Goal: Information Seeking & Learning: Learn about a topic

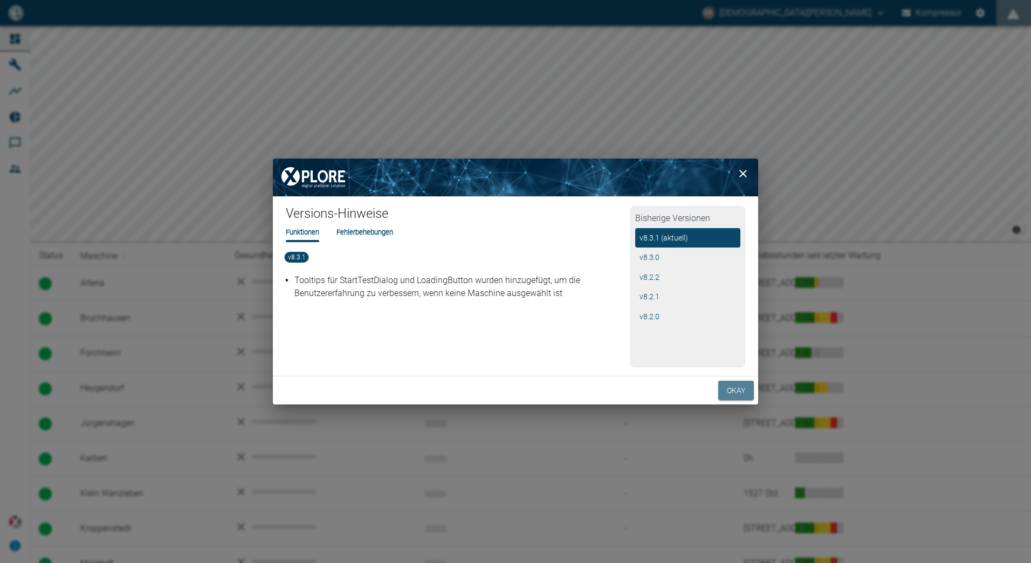
click at [740, 388] on font "Okay" at bounding box center [736, 390] width 18 height 13
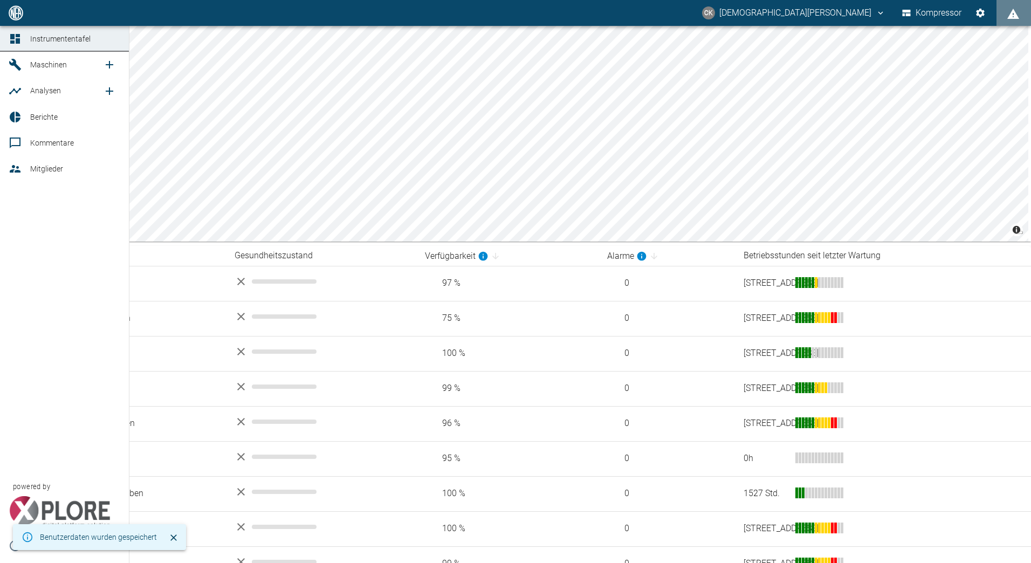
click at [12, 60] on icon at bounding box center [15, 65] width 12 height 12
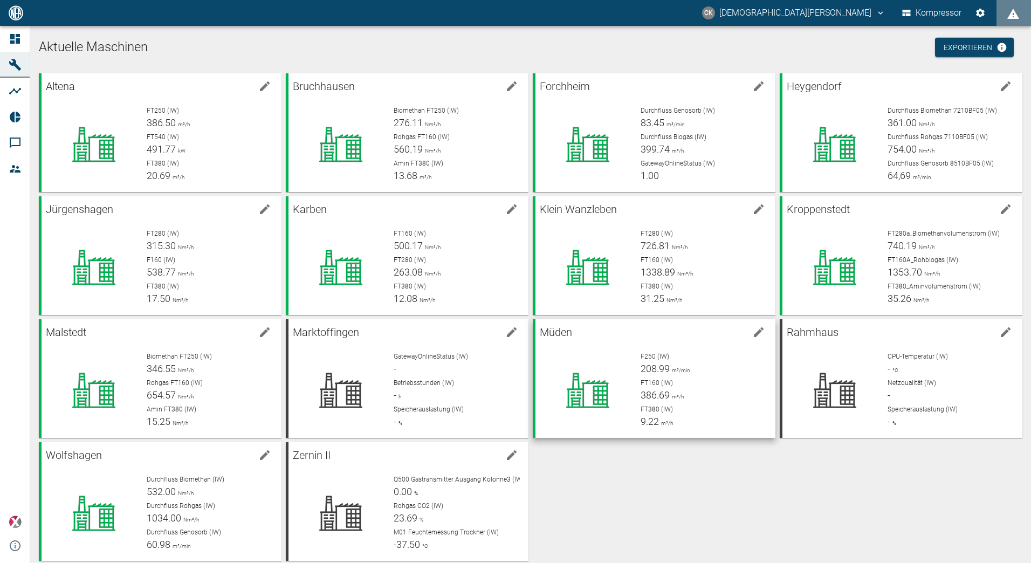
click at [691, 393] on div "FT160 (IW) 386.69 m³/h" at bounding box center [703, 390] width 126 height 24
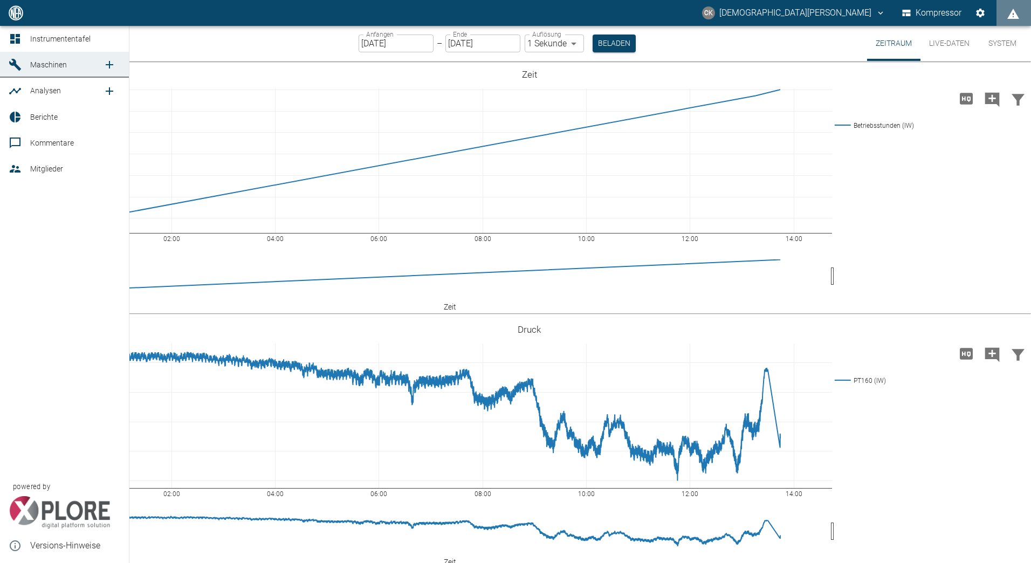
click at [17, 65] on icon at bounding box center [15, 65] width 12 height 12
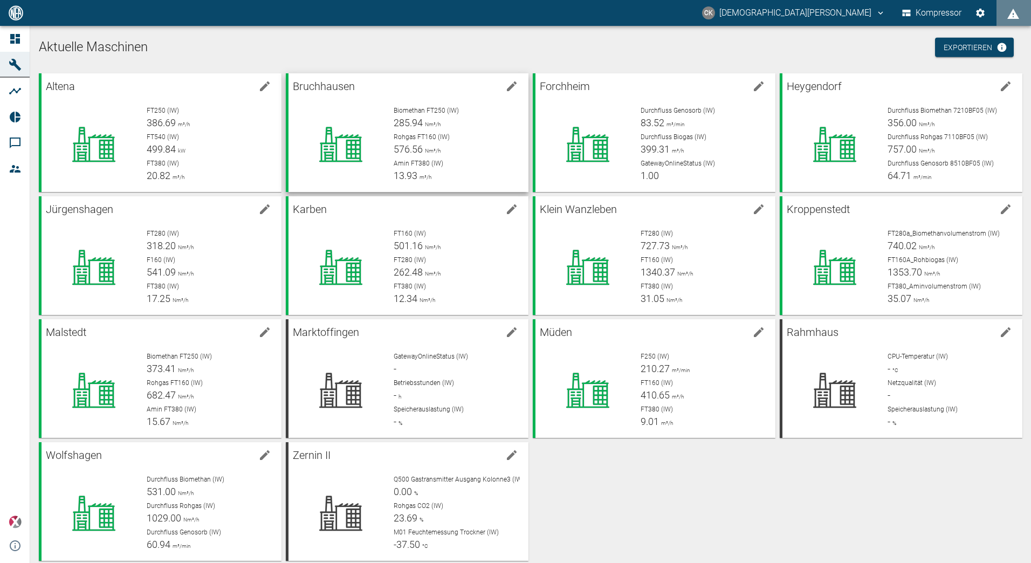
click at [430, 160] on span "Amin FT380 (IW)" at bounding box center [419, 164] width 50 height 8
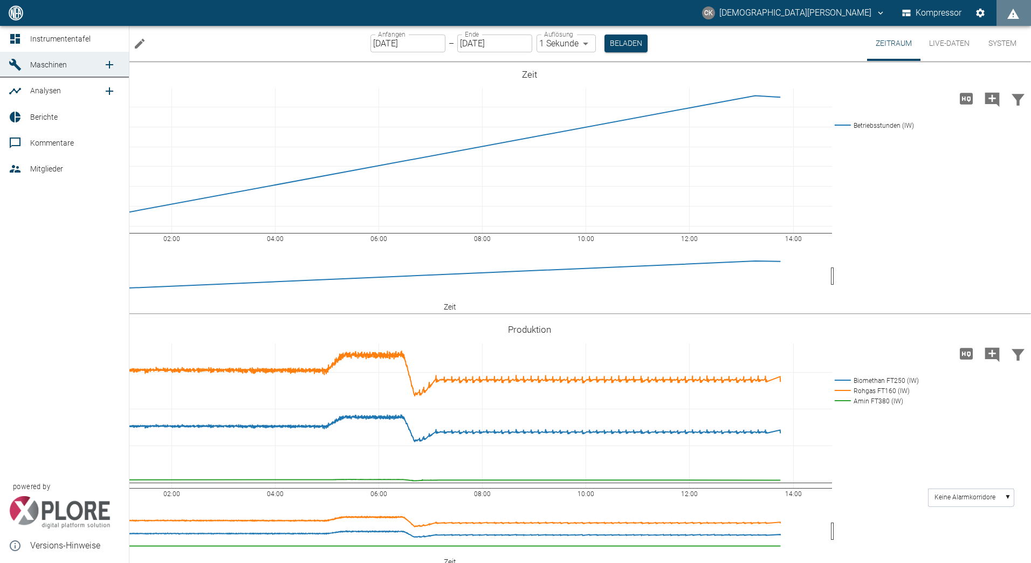
click at [21, 59] on icon at bounding box center [15, 64] width 13 height 13
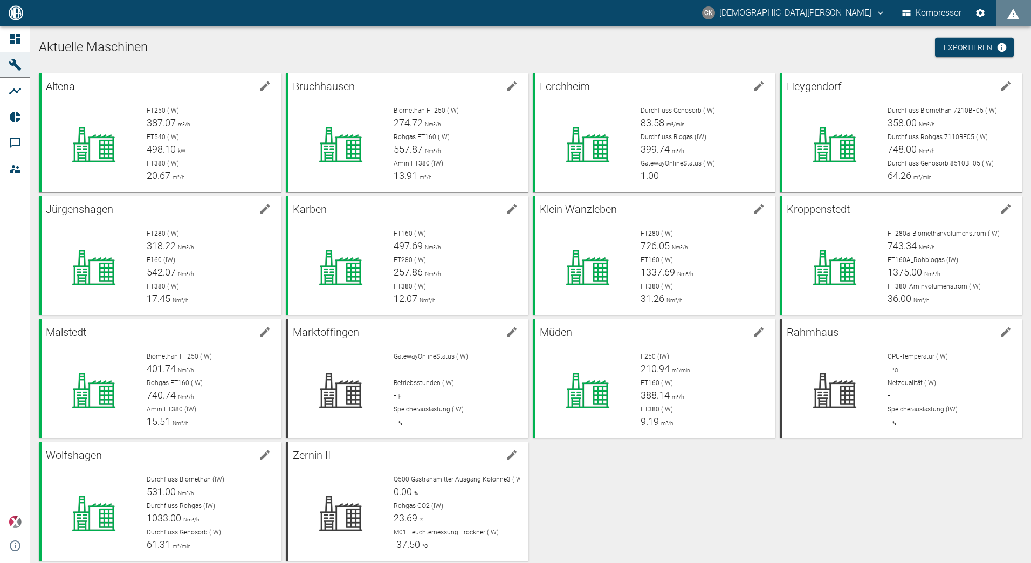
click at [726, 492] on div "Altena FT250 (IW) 387.07 m³/h FT540 (IW) 498.10 kW FT380 (IW) 20.67 m³/h Bruchh…" at bounding box center [529, 315] width 988 height 492
click at [203, 139] on p "FT540 (IW)" at bounding box center [210, 137] width 126 height 10
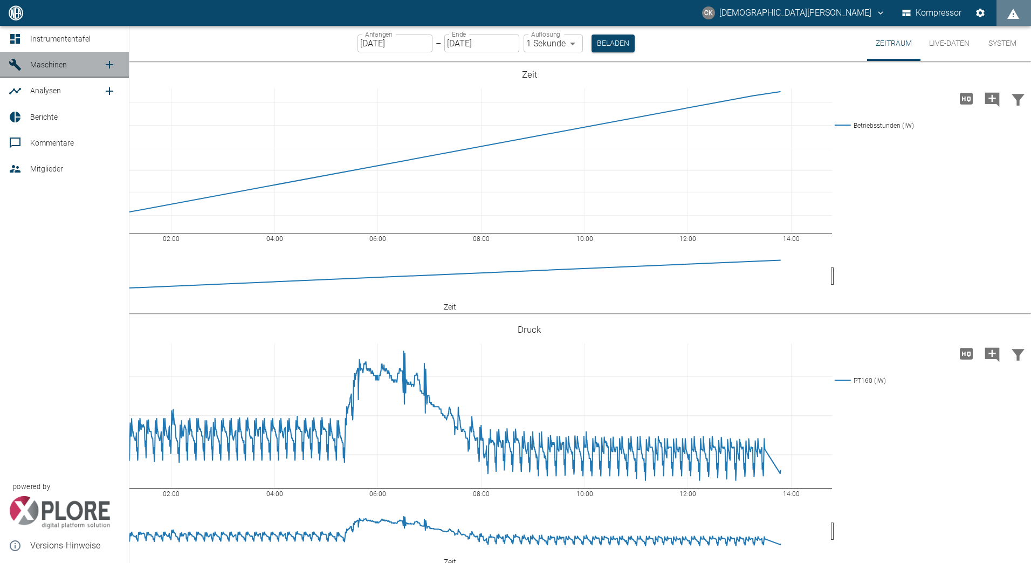
click at [16, 61] on icon at bounding box center [15, 65] width 12 height 12
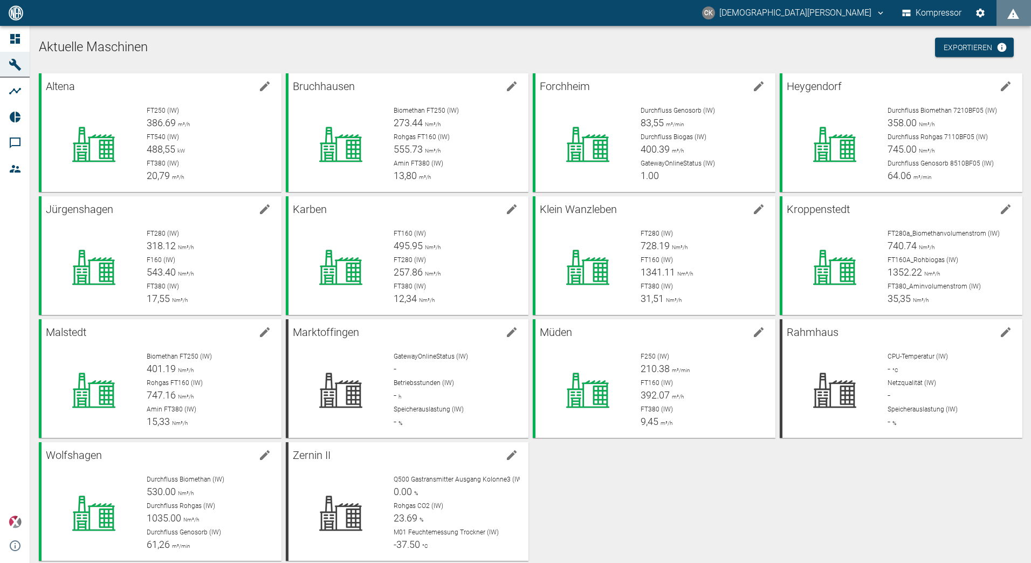
scroll to position [15, 0]
